Goal: Information Seeking & Learning: Learn about a topic

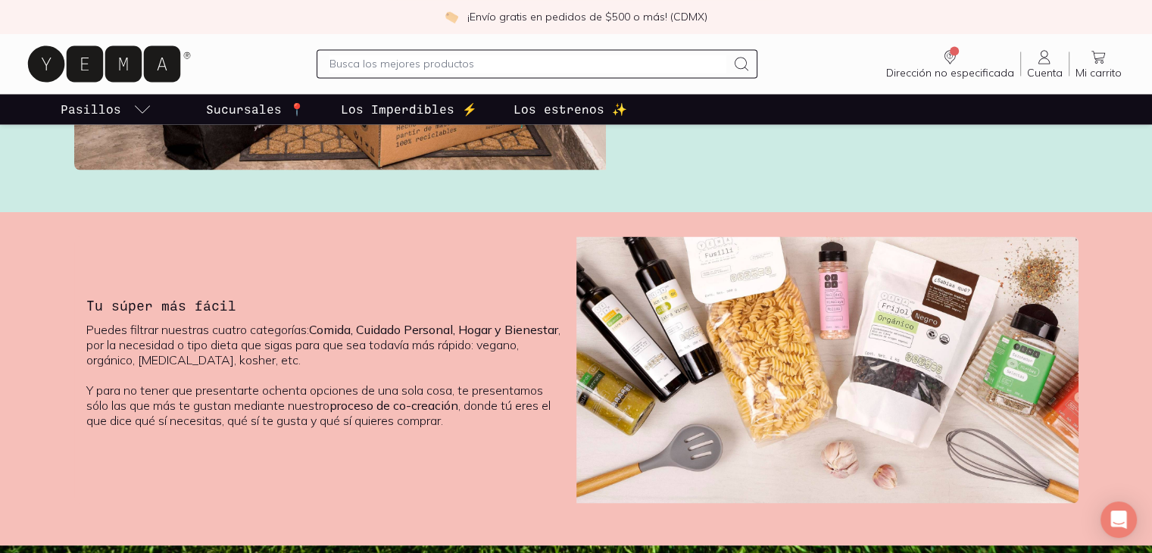
scroll to position [2615, 0]
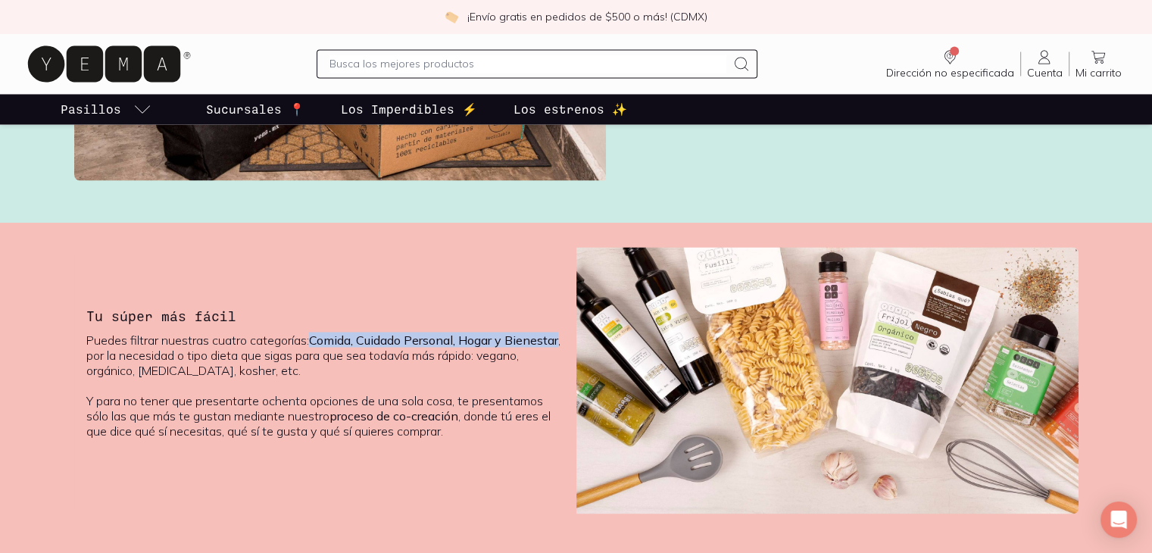
drag, startPoint x: 314, startPoint y: 341, endPoint x: 138, endPoint y: 354, distance: 176.9
click at [309, 347] on b "Comida, Cuidado Personal, Hogar y Bienestar" at bounding box center [433, 339] width 249 height 15
copy b "Comida, Cuidado Personal, Hogar y Bienestar"
click at [309, 376] on p "Puedes filtrar nuestras cuatro categorías: Comida, Cuidado Personal, Hogar y Bi…" at bounding box center [325, 385] width 478 height 106
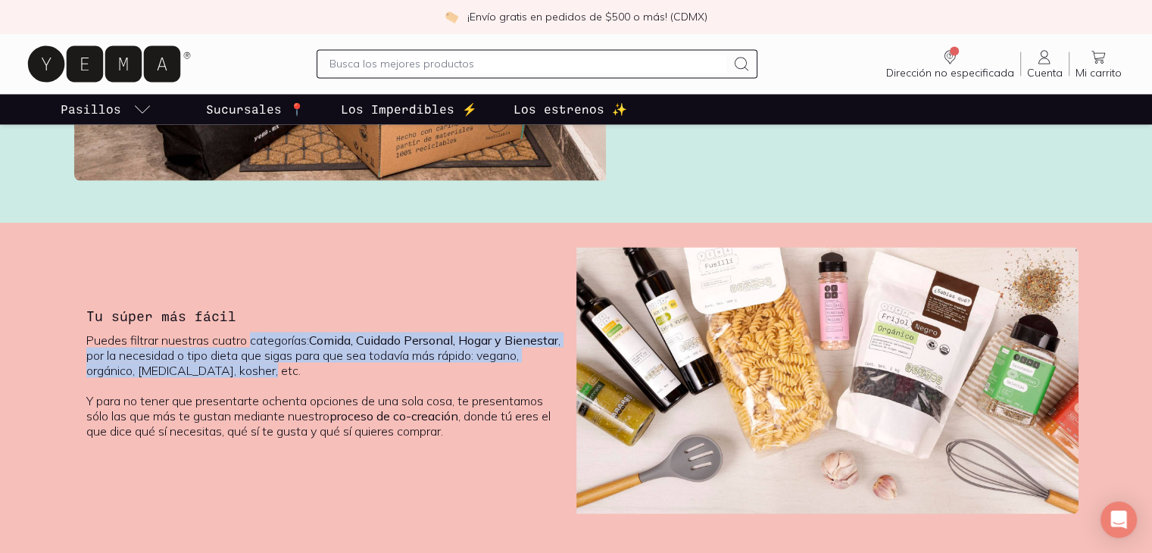
drag, startPoint x: 303, startPoint y: 373, endPoint x: 251, endPoint y: 337, distance: 62.6
click at [251, 337] on p "Puedes filtrar nuestras cuatro categorías: Comida, Cuidado Personal, Hogar y Bi…" at bounding box center [325, 385] width 478 height 106
copy p "categorías: Comida, Cuidado Personal, Hogar y Bienestar , por la necesidad o ti…"
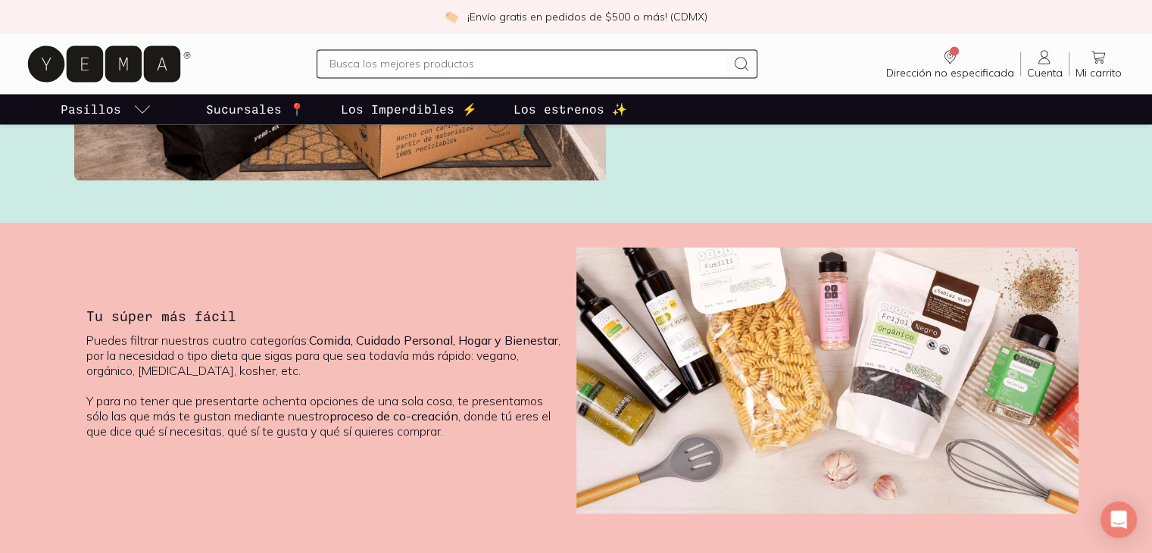
click at [382, 379] on p "Puedes filtrar nuestras cuatro categorías: Comida, Cuidado Personal, Hogar y Bi…" at bounding box center [325, 385] width 478 height 106
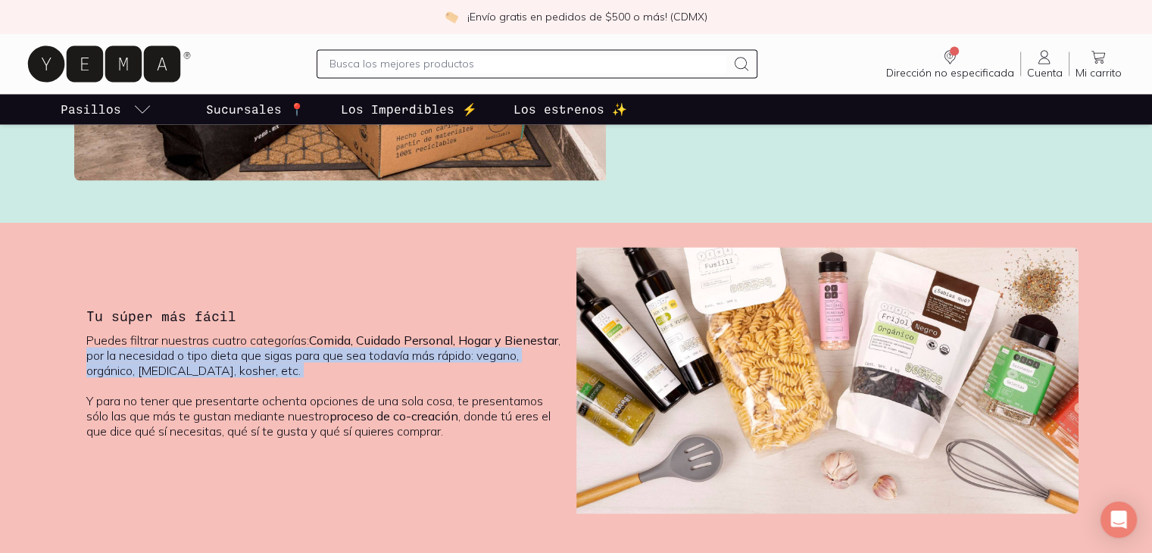
copy p "por la necesidad o tipo dieta que sigas para que sea todavía más rápido: vegano…"
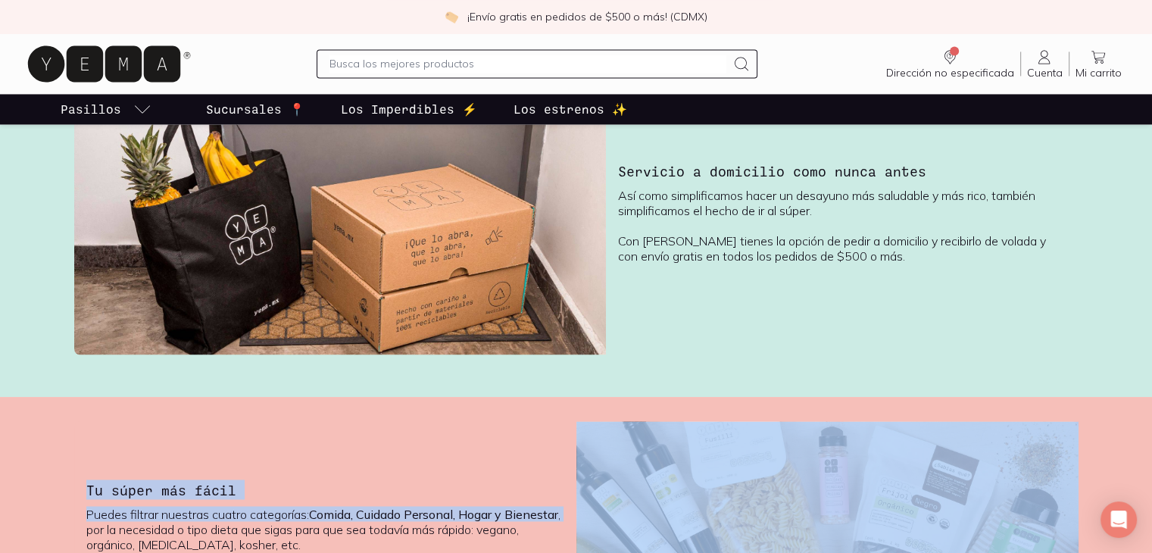
scroll to position [2493, 0]
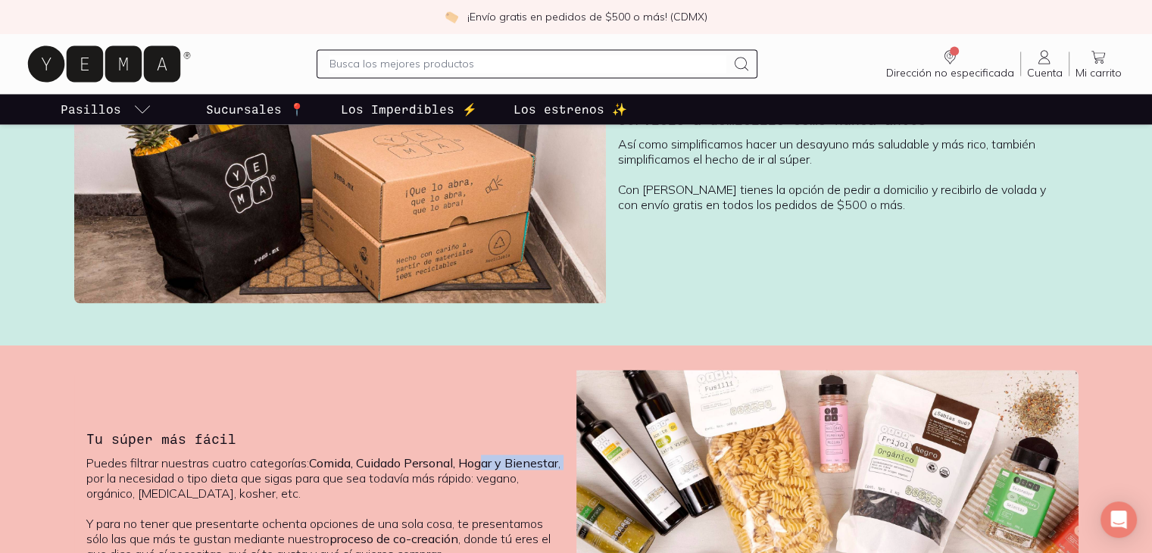
drag, startPoint x: 147, startPoint y: 350, endPoint x: 490, endPoint y: 425, distance: 351.1
click at [490, 425] on div "Tu súper más fácil Puedes filtrar nuestras cuatro categorías: Comida, Cuidado P…" at bounding box center [325, 502] width 502 height 267
click at [491, 425] on div "Tu súper más fácil Puedes filtrar nuestras cuatro categorías: Comida, Cuidado P…" at bounding box center [325, 502] width 502 height 267
